Goal: Ask a question: Seek information or help from site administrators or community

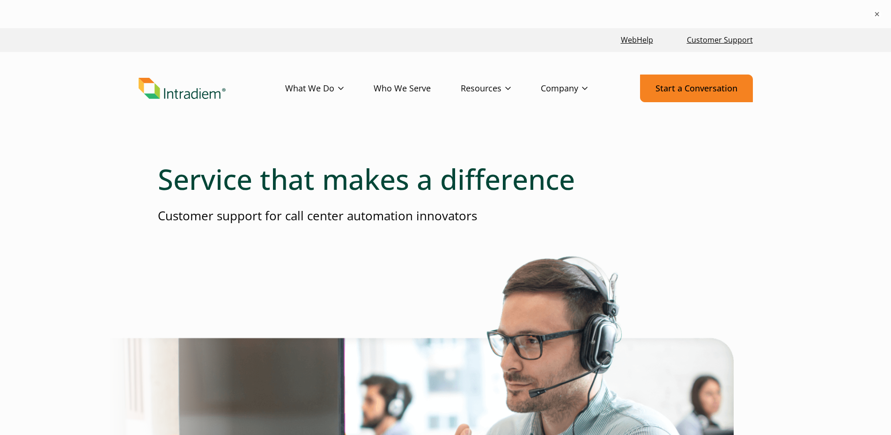
click at [699, 95] on link "Start a Conversation" at bounding box center [696, 88] width 113 height 28
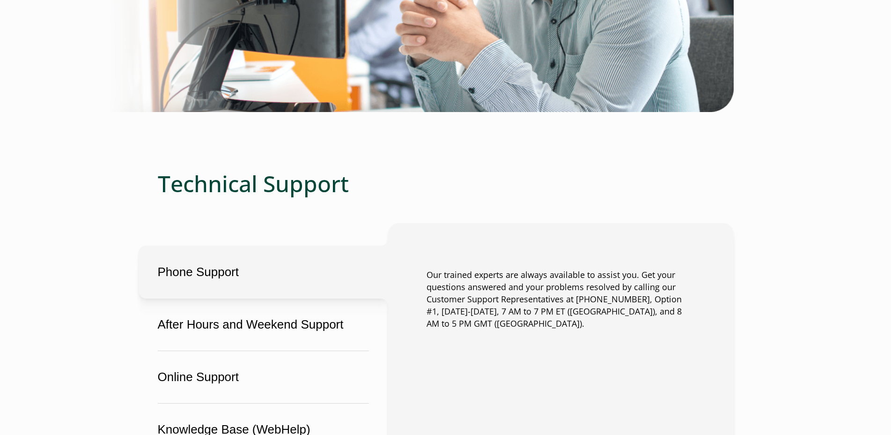
scroll to position [609, 0]
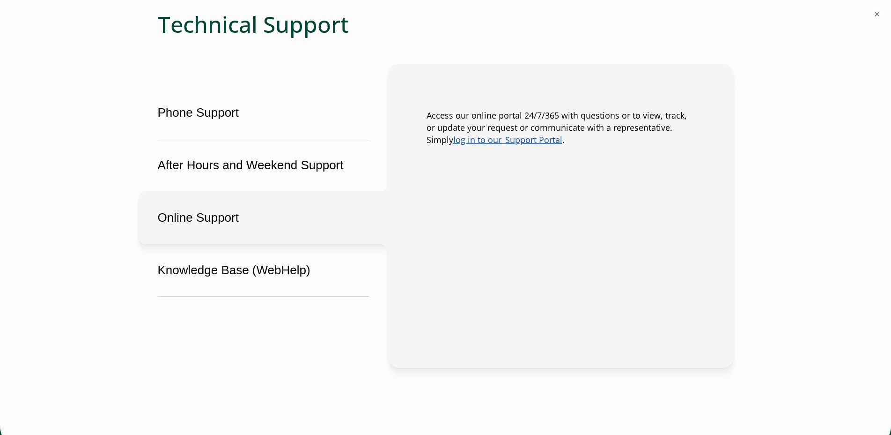
click at [267, 227] on button "Online Support" at bounding box center [264, 217] width 250 height 53
click at [518, 143] on link "log in to our  Support Portal" at bounding box center [507, 139] width 109 height 11
